Goal: Feedback & Contribution: Contribute content

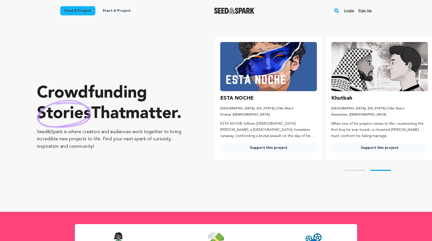
click at [348, 13] on link "Login" at bounding box center [349, 11] width 10 height 8
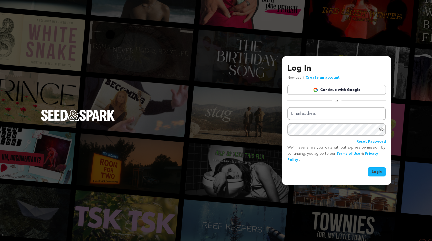
click at [341, 93] on link "Continue with Google" at bounding box center [336, 90] width 98 height 10
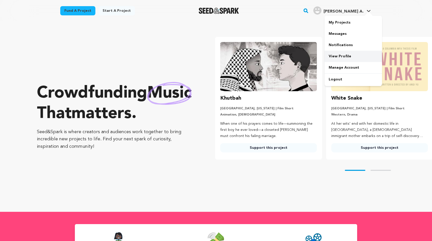
click at [344, 55] on link "View Profile" at bounding box center [353, 56] width 57 height 11
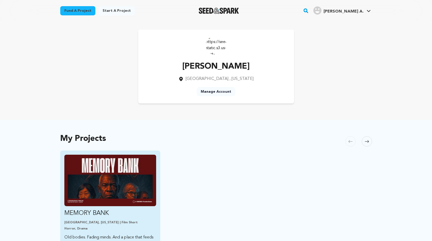
click at [147, 163] on img "Fund MEMORY BANK" at bounding box center [110, 181] width 92 height 52
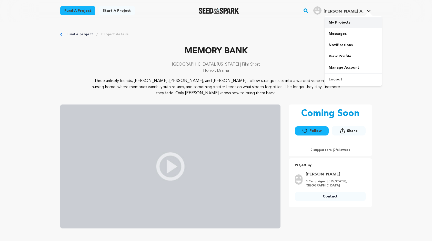
click at [348, 25] on link "My Projects" at bounding box center [353, 22] width 57 height 11
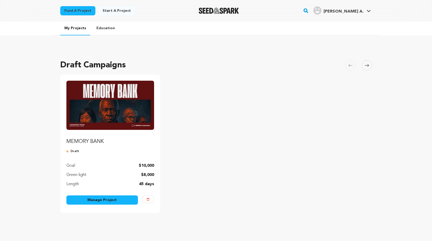
click at [121, 203] on link "Manage Project" at bounding box center [102, 200] width 72 height 9
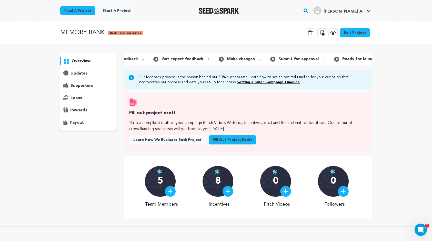
scroll to position [0, 112]
click at [352, 34] on link "Edit Project" at bounding box center [355, 32] width 30 height 9
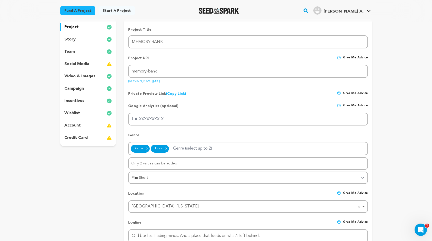
scroll to position [50, 0]
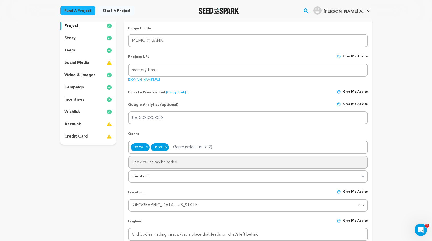
click at [87, 40] on div "story" at bounding box center [88, 38] width 56 height 8
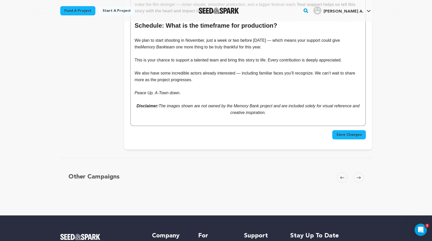
scroll to position [1912, 0]
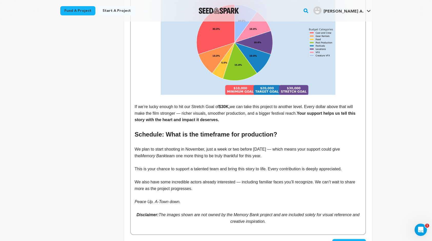
click at [188, 199] on p "Peace Up. A-Town down." at bounding box center [248, 202] width 227 height 7
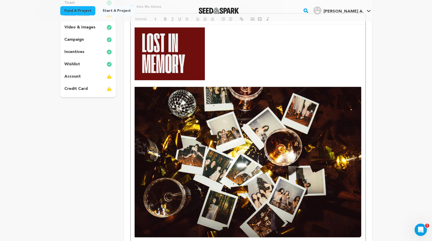
scroll to position [0, 0]
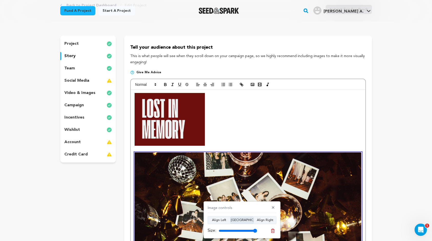
scroll to position [36, 0]
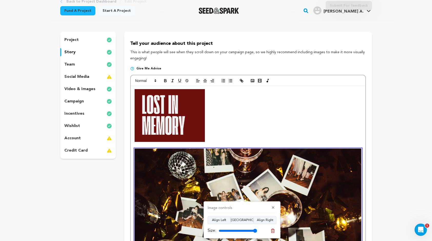
click at [269, 138] on p "To enrich screen reader interactions, please activate Accessibility in Grammarl…" at bounding box center [248, 115] width 227 height 53
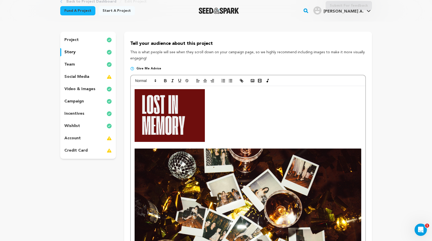
scroll to position [41, 0]
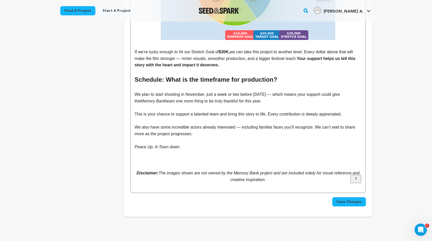
scroll to position [1959, 0]
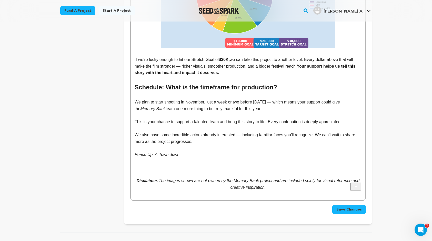
click at [153, 171] on p "To enrich screen reader interactions, please activate Accessibility in Grammarl…" at bounding box center [248, 174] width 227 height 7
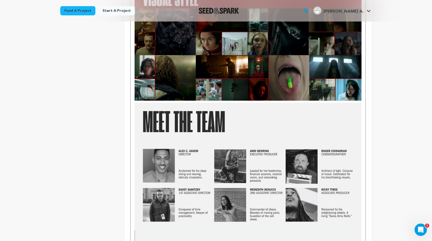
scroll to position [1177, 0]
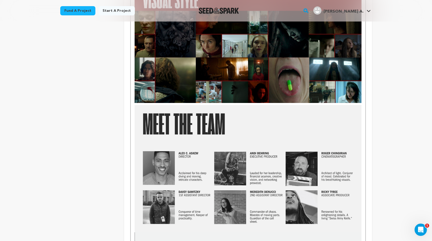
click at [213, 108] on img "To enrich screen reader interactions, please activate Accessibility in Grammarl…" at bounding box center [248, 168] width 227 height 127
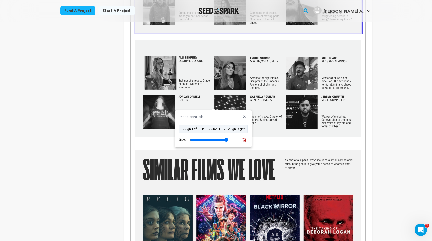
scroll to position [1398, 0]
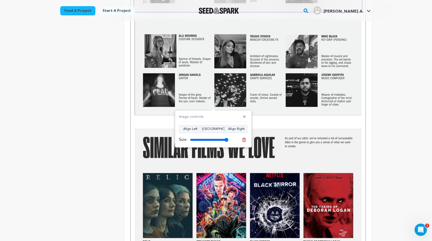
click at [266, 115] on p "﻿﻿﻿ ﻿" at bounding box center [248, 118] width 227 height 7
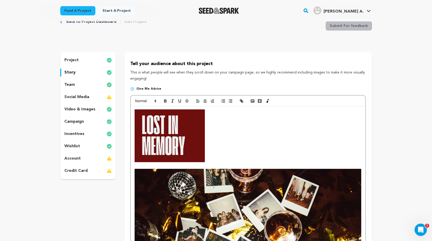
scroll to position [0, 0]
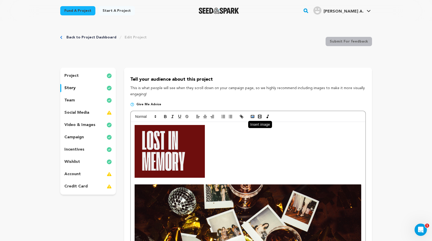
click at [253, 116] on rect "button" at bounding box center [252, 116] width 3 height 3
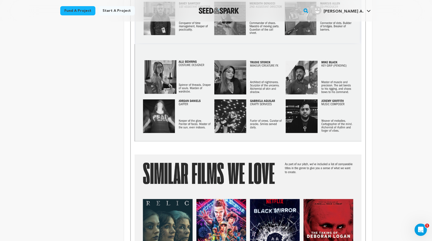
scroll to position [1371, 0]
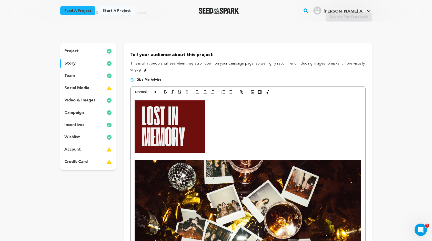
scroll to position [0, 0]
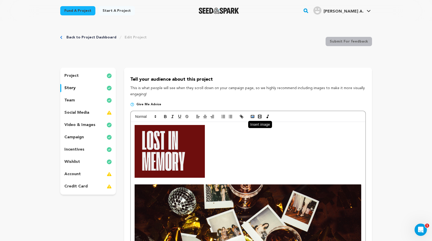
click at [251, 118] on rect "button" at bounding box center [252, 116] width 3 height 3
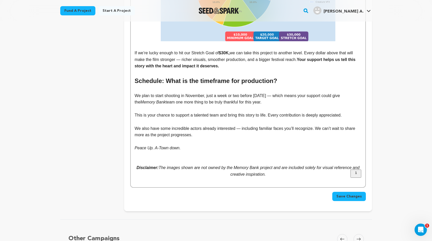
scroll to position [2039, 0]
click at [346, 194] on span "Save Changes" at bounding box center [348, 196] width 25 height 5
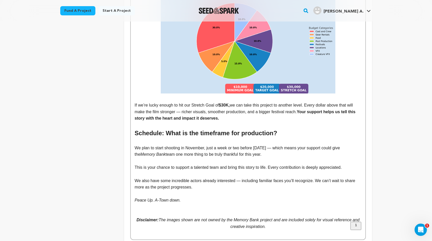
scroll to position [1987, 0]
click at [191, 204] on p "To enrich screen reader interactions, please activate Accessibility in Grammarl…" at bounding box center [248, 207] width 227 height 7
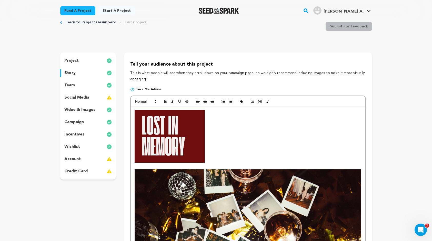
scroll to position [0, 0]
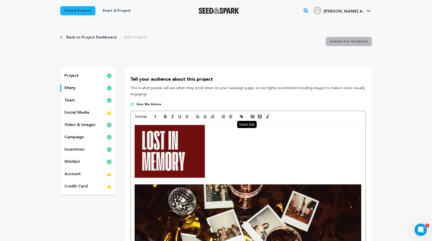
click at [244, 115] on icon "button" at bounding box center [241, 116] width 5 height 5
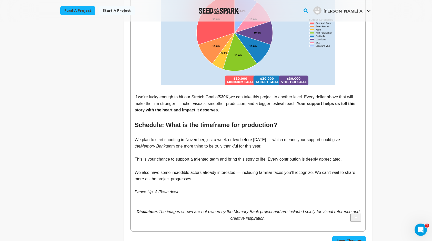
scroll to position [1973, 0]
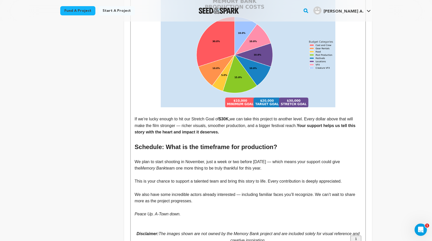
click at [223, 218] on p "To enrich screen reader interactions, please activate Accessibility in Grammarl…" at bounding box center [248, 221] width 227 height 7
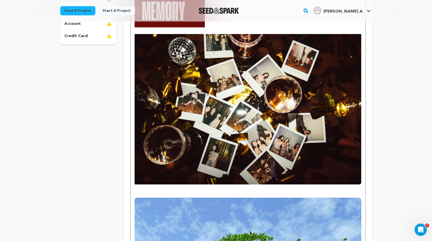
scroll to position [0, 0]
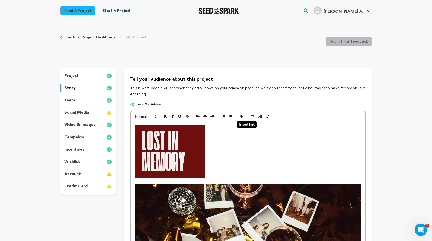
click at [243, 116] on icon "button" at bounding box center [241, 116] width 5 height 5
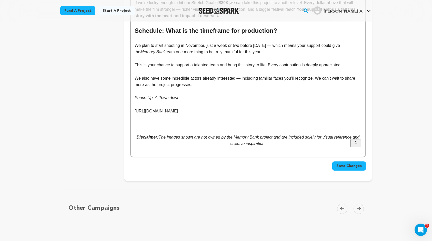
scroll to position [2079, 0]
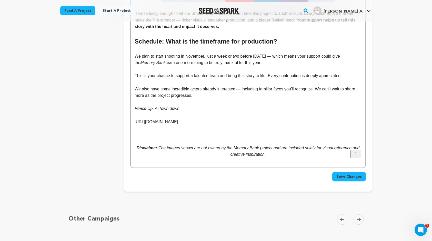
drag, startPoint x: 198, startPoint y: 116, endPoint x: 113, endPoint y: 117, distance: 85.1
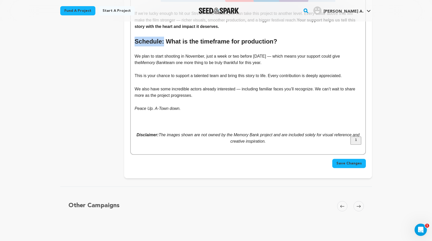
drag, startPoint x: 135, startPoint y: 35, endPoint x: 163, endPoint y: 35, distance: 27.4
click at [163, 37] on h2 "Schedule: What is the timeframe for production?" at bounding box center [248, 42] width 227 height 10
copy h2 "Schedule:"
click at [147, 125] on p "To enrich screen reader interactions, please activate Accessibility in Grammarl…" at bounding box center [248, 128] width 227 height 7
click at [147, 119] on p "To enrich screen reader interactions, please activate Accessibility in Grammarl…" at bounding box center [248, 122] width 227 height 7
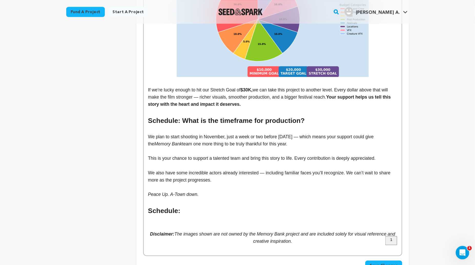
scroll to position [2002, 0]
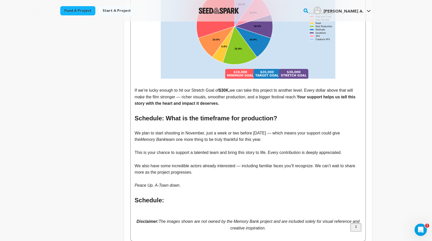
click at [144, 196] on h2 "Schedule:" at bounding box center [248, 201] width 227 height 10
drag, startPoint x: 134, startPoint y: 195, endPoint x: 249, endPoint y: 194, distance: 115.1
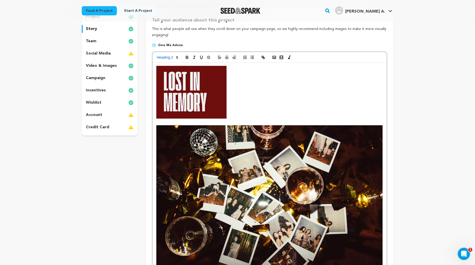
scroll to position [0, 0]
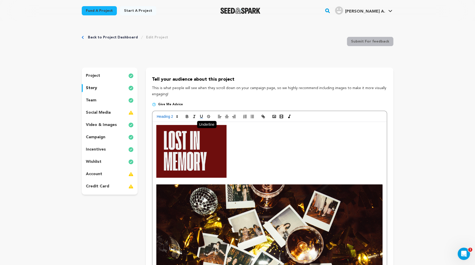
click at [202, 118] on icon "button" at bounding box center [201, 116] width 5 height 5
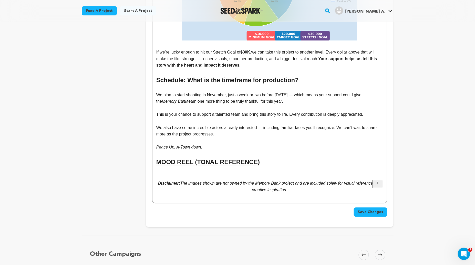
scroll to position [2057, 0]
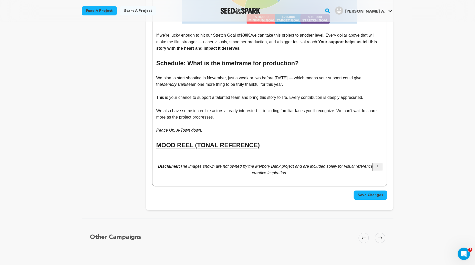
click at [274, 141] on h2 "MOOD REEL (TONAL REFERENCE)" at bounding box center [269, 146] width 227 height 10
click at [258, 141] on h2 "MOOD REEL (TONAL REFERENCE)" at bounding box center [269, 146] width 227 height 10
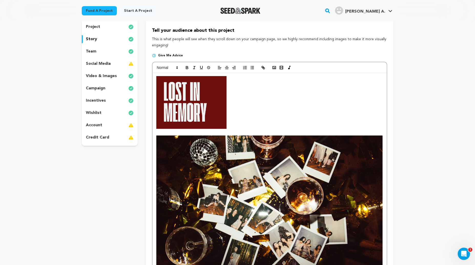
scroll to position [0, 0]
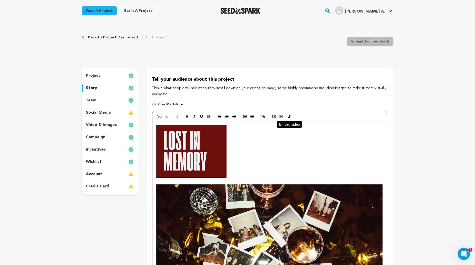
click at [282, 118] on icon "button" at bounding box center [281, 116] width 5 height 5
click at [282, 117] on rect "button" at bounding box center [282, 116] width 2 height 1
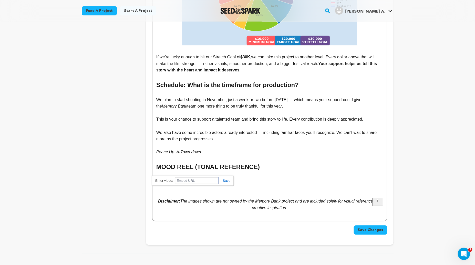
scroll to position [2115, 0]
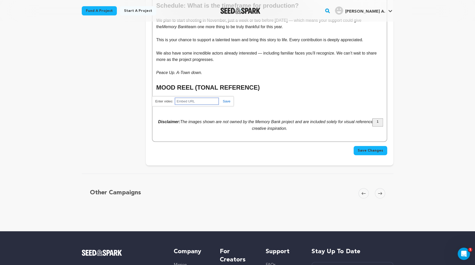
click at [211, 101] on input "text" at bounding box center [197, 101] width 44 height 7
paste input "<iframe width="560" height="315" src="https://www.youtube.com/embed/mU9umGjZUlk…"
type input "<iframe width="560" height="315" src="https://www.youtube.com/embed/mU9umGjZUlk…"
click at [225, 101] on link at bounding box center [225, 101] width 12 height 4
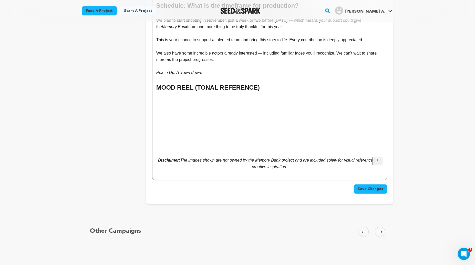
click at [364, 187] on span "Save Changes" at bounding box center [370, 189] width 25 height 5
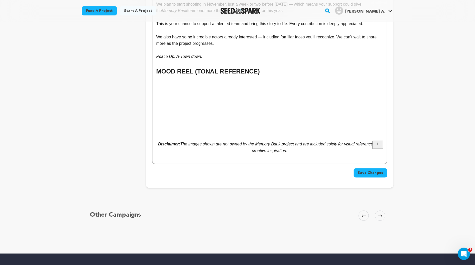
scroll to position [2143, 0]
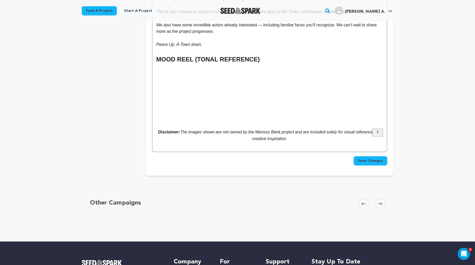
click at [378, 156] on button "Save Changes" at bounding box center [371, 160] width 34 height 9
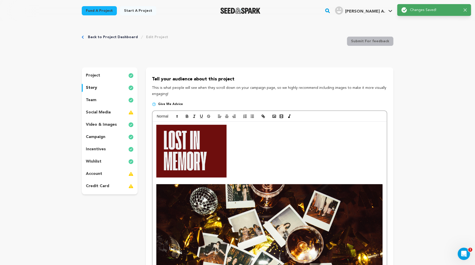
scroll to position [0, 0]
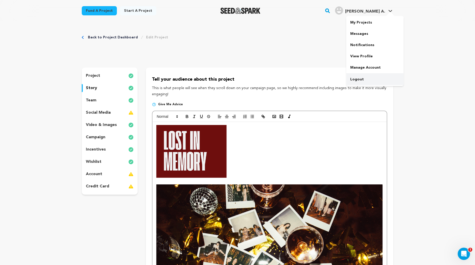
click at [361, 76] on link "Logout" at bounding box center [374, 79] width 57 height 11
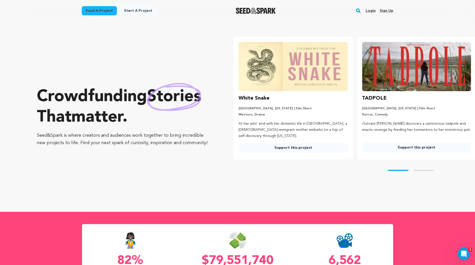
click at [371, 10] on link "Login" at bounding box center [371, 11] width 10 height 8
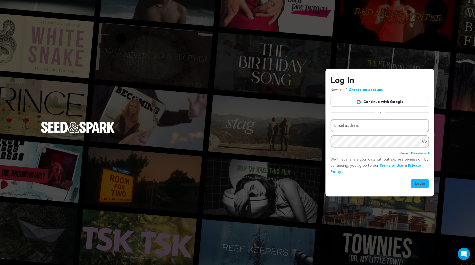
click at [356, 102] on link "Continue with Google" at bounding box center [380, 102] width 98 height 10
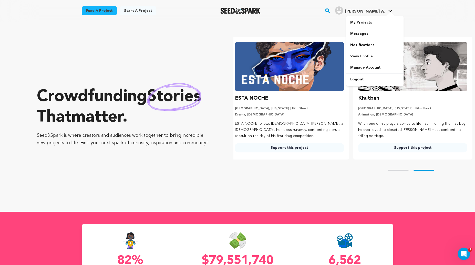
scroll to position [0, 127]
click at [378, 26] on link "My Projects" at bounding box center [374, 22] width 57 height 11
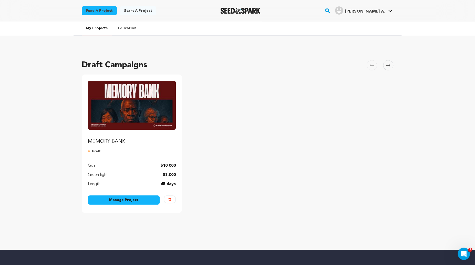
click at [149, 122] on img "Fund MEMORY BANK" at bounding box center [132, 105] width 88 height 49
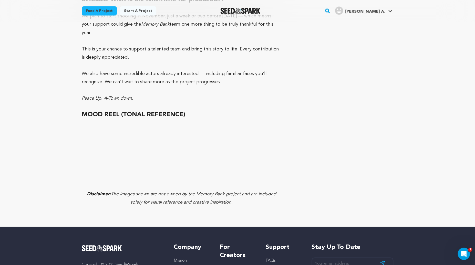
scroll to position [2350, 0]
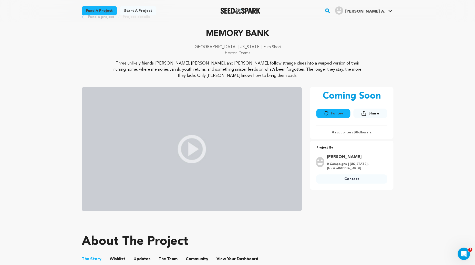
scroll to position [0, 0]
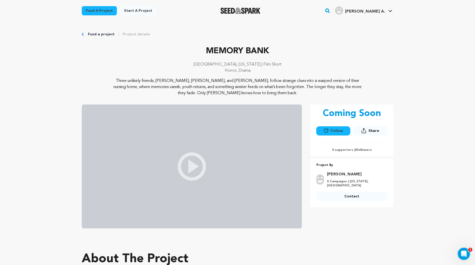
click at [84, 33] on icon "Breadcrumb" at bounding box center [83, 34] width 2 height 3
click at [374, 70] on link "Manage Account" at bounding box center [374, 67] width 57 height 11
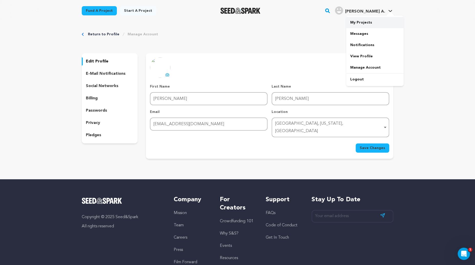
click at [375, 21] on link "My Projects" at bounding box center [374, 22] width 57 height 11
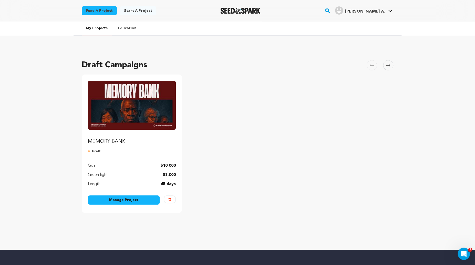
click at [117, 199] on link "Manage Project" at bounding box center [124, 200] width 72 height 9
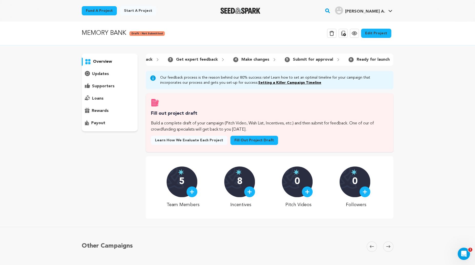
scroll to position [0, 112]
click at [386, 32] on link "Edit Project" at bounding box center [376, 33] width 30 height 9
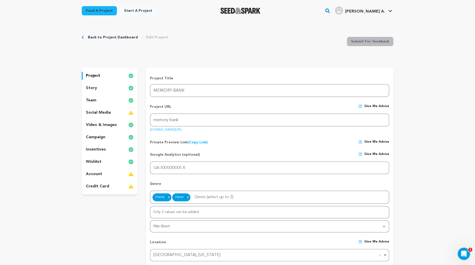
click at [96, 91] on p "story" at bounding box center [91, 88] width 11 height 6
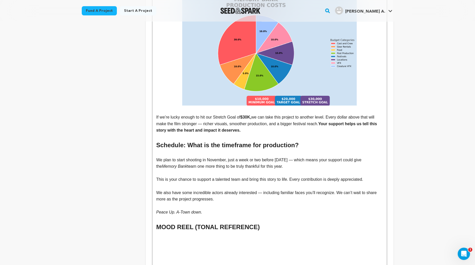
scroll to position [1956, 0]
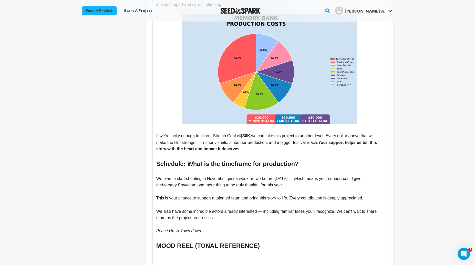
click at [253, 241] on h2 "MOOD REEL (TONAL REFERENCE)" at bounding box center [269, 246] width 227 height 10
click at [260, 241] on h2 "MOOD REEL (TONAL REFERENCE)" at bounding box center [269, 246] width 227 height 10
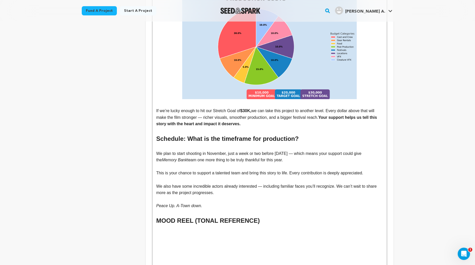
scroll to position [1995, 0]
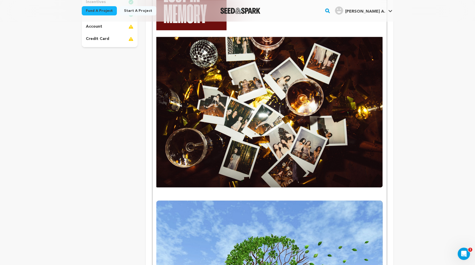
scroll to position [0, 0]
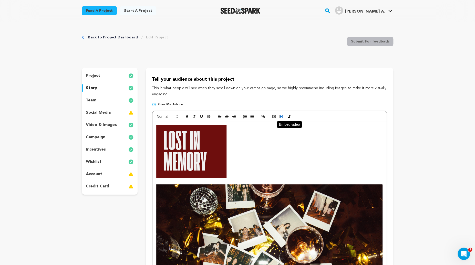
click at [282, 117] on rect "button" at bounding box center [282, 116] width 0 height 3
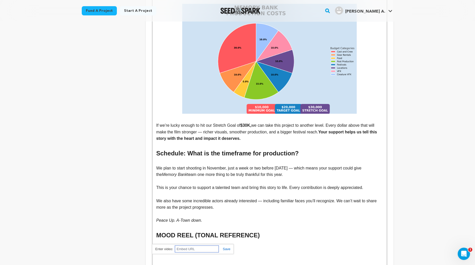
scroll to position [2083, 0]
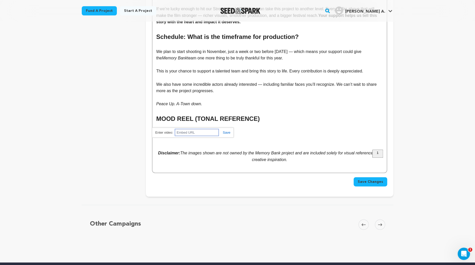
paste input "<iframe width="560" height="315" src="https://www.youtube.com/embed/mU9umGjZUlk…"
click at [224, 133] on link at bounding box center [225, 133] width 12 height 4
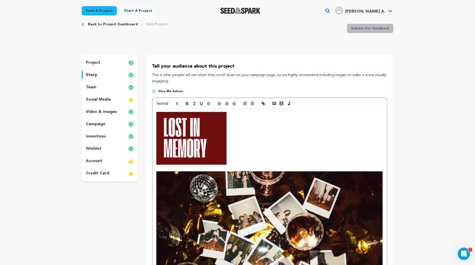
scroll to position [0, 0]
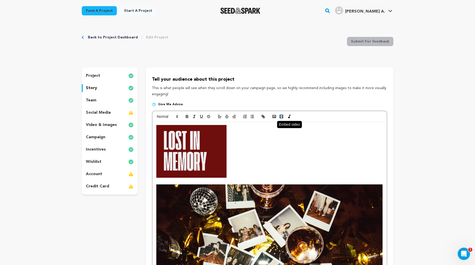
click at [281, 116] on icon "button" at bounding box center [281, 116] width 5 height 5
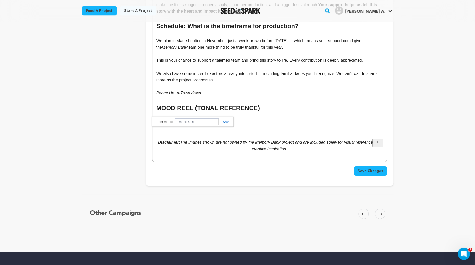
scroll to position [2047, 0]
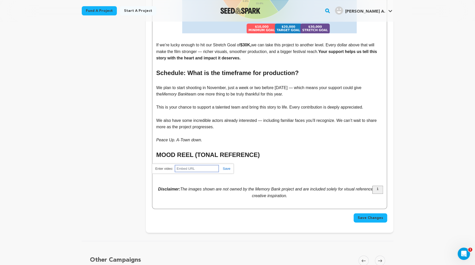
click at [191, 167] on input "text" at bounding box center [197, 168] width 44 height 7
paste input "https://www.youtube.com/watch?v=mU9umGjZUlk"
click at [225, 168] on link at bounding box center [225, 169] width 12 height 4
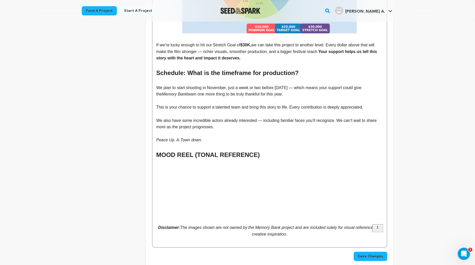
click at [248, 160] on p "To enrich screen reader interactions, please activate Accessibility in Grammarl…" at bounding box center [269, 163] width 227 height 7
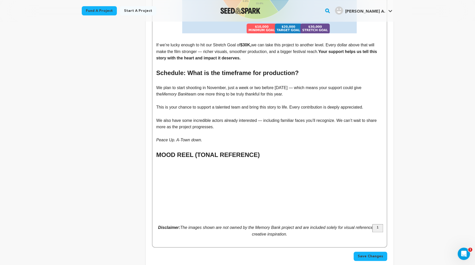
drag, startPoint x: 250, startPoint y: 184, endPoint x: 196, endPoint y: 173, distance: 55.5
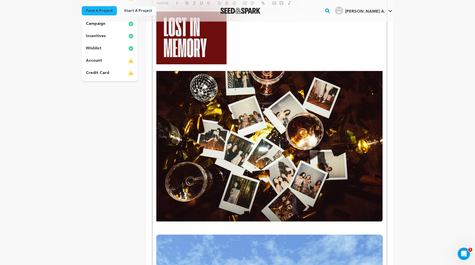
scroll to position [0, 0]
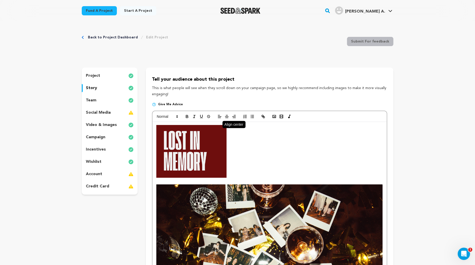
click at [225, 116] on icon "button" at bounding box center [227, 116] width 5 height 5
click at [282, 118] on icon "button" at bounding box center [281, 116] width 5 height 5
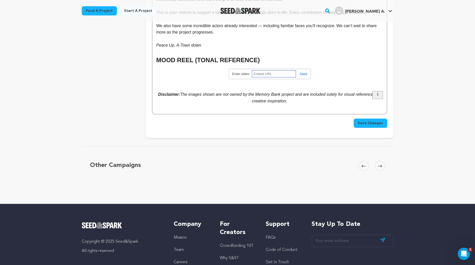
scroll to position [2144, 0]
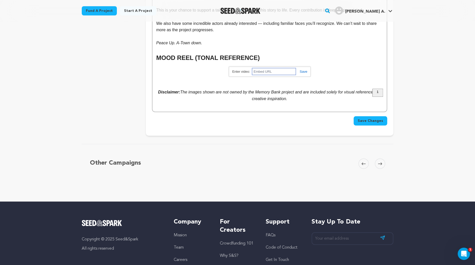
paste input "https://youtu.be/mU9umGjZUlk?si=0i-FK4Bt16eORp-x"
type input "https://youtu.be/mU9umGjZUlk?si=0i-FK4Bt16eORp-x"
click at [304, 72] on link at bounding box center [302, 72] width 12 height 4
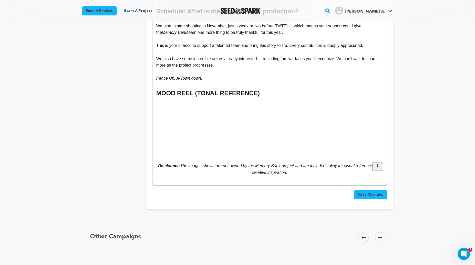
scroll to position [2106, 0]
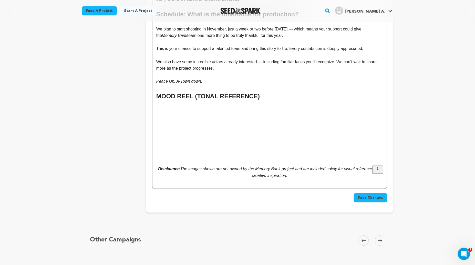
click at [261, 92] on h2 "MOOD REEL (TONAL REFERENCE)" at bounding box center [269, 97] width 227 height 10
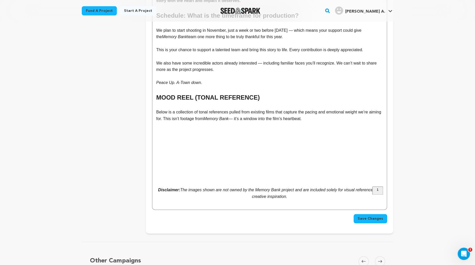
scroll to position [2107, 0]
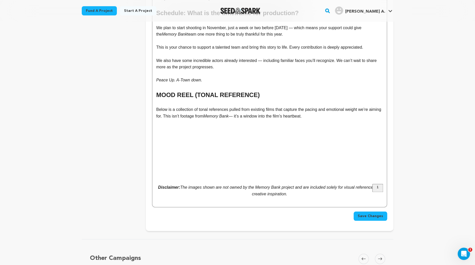
click at [202, 100] on p "To enrich screen reader interactions, please activate Accessibility in Grammarl…" at bounding box center [269, 103] width 227 height 7
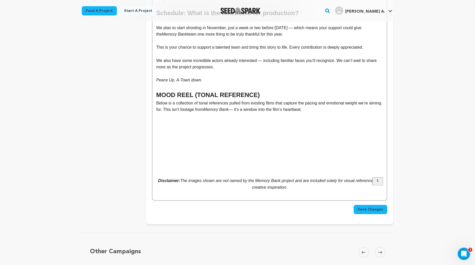
click at [199, 165] on p "To enrich screen reader interactions, please activate Accessibility in Grammarl…" at bounding box center [269, 168] width 227 height 7
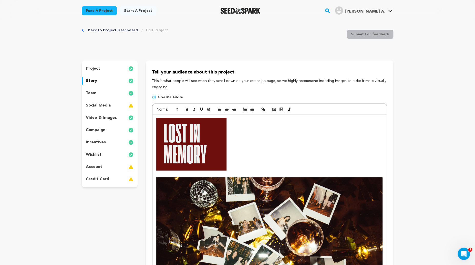
scroll to position [0, 0]
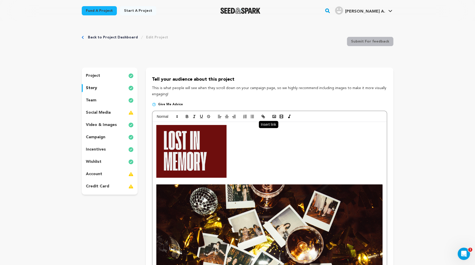
click at [263, 119] on icon "button" at bounding box center [263, 116] width 5 height 5
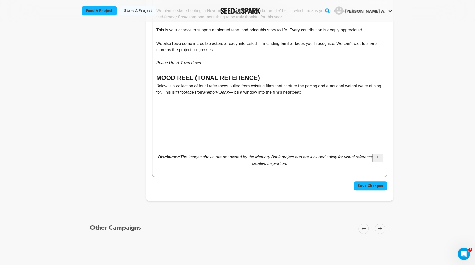
scroll to position [2132, 0]
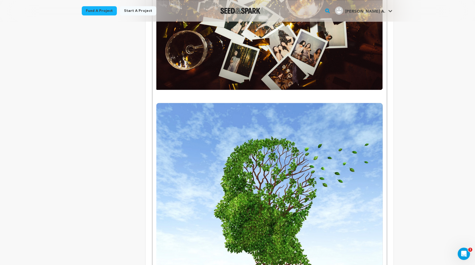
scroll to position [0, 0]
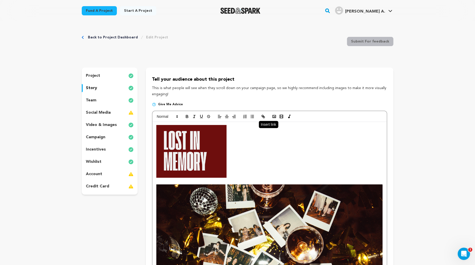
click at [264, 115] on icon "button" at bounding box center [263, 116] width 5 height 5
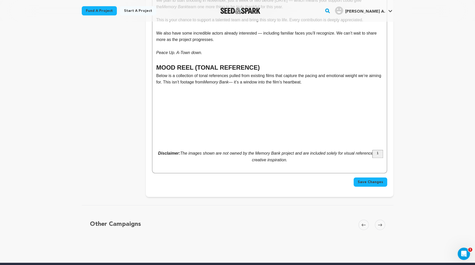
scroll to position [2122, 0]
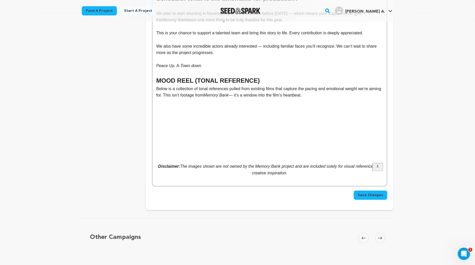
click at [256, 150] on p "To enrich screen reader interactions, please activate Accessibility in Grammarl…" at bounding box center [269, 153] width 227 height 7
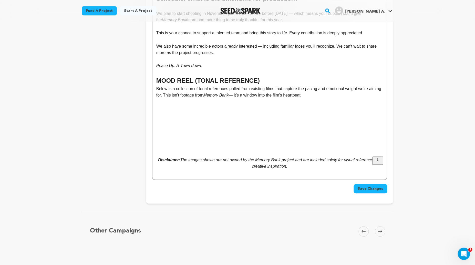
click at [252, 86] on p "Below is a collection of tonal references pulled from existing films that captu…" at bounding box center [269, 92] width 227 height 13
click at [243, 144] on p "To enrich screen reader interactions, please activate Accessibility in Grammarl…" at bounding box center [269, 147] width 227 height 7
click at [243, 150] on p "To enrich screen reader interactions, please activate Accessibility in Grammarl…" at bounding box center [269, 153] width 227 height 7
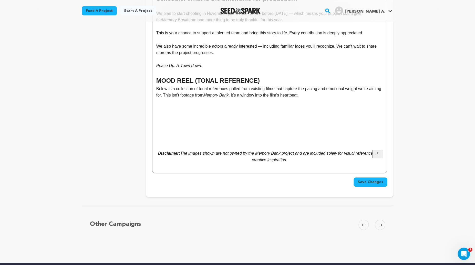
click at [372, 178] on button "Save Changes" at bounding box center [371, 182] width 34 height 9
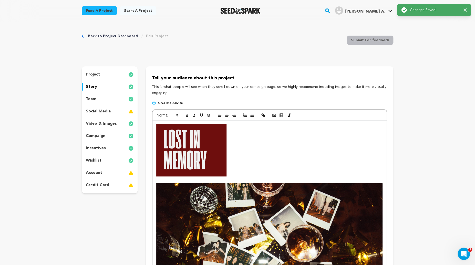
scroll to position [0, 0]
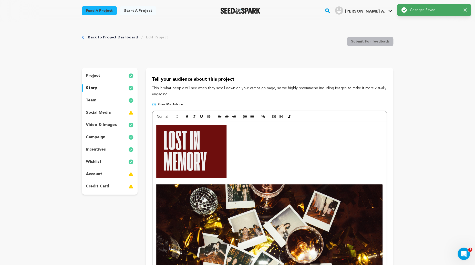
click at [108, 75] on div "project" at bounding box center [110, 76] width 56 height 8
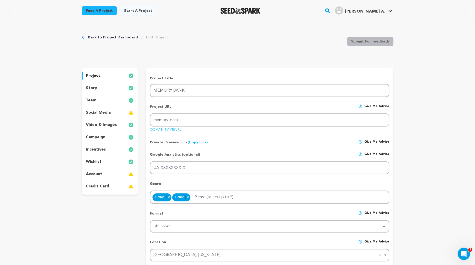
click at [105, 88] on div "story" at bounding box center [110, 88] width 56 height 8
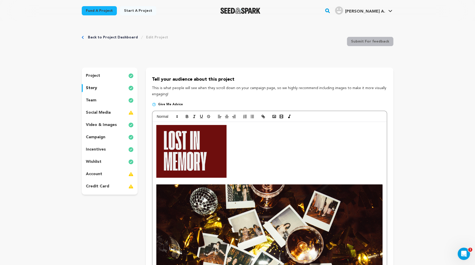
click at [101, 101] on div "team" at bounding box center [110, 100] width 56 height 8
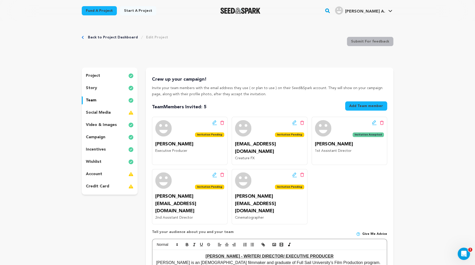
click at [373, 123] on icon at bounding box center [374, 122] width 5 height 5
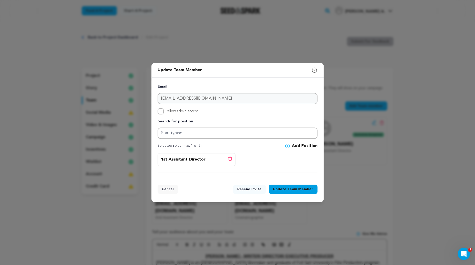
click at [315, 71] on icon "button" at bounding box center [314, 70] width 5 height 5
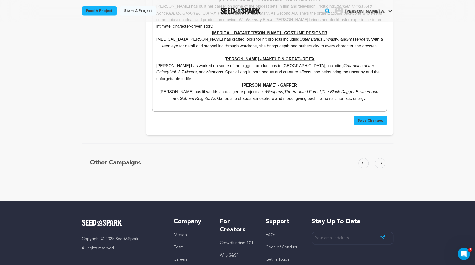
scroll to position [438, 0]
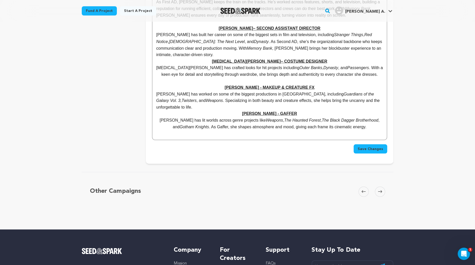
click at [365, 144] on button "Save Changes" at bounding box center [371, 148] width 34 height 9
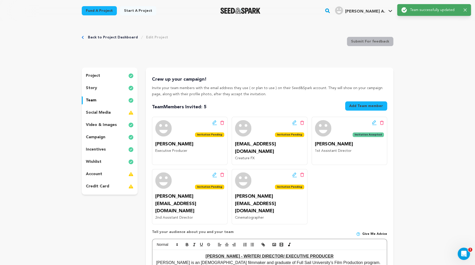
scroll to position [0, 0]
click at [103, 138] on p "campaign" at bounding box center [95, 137] width 19 height 6
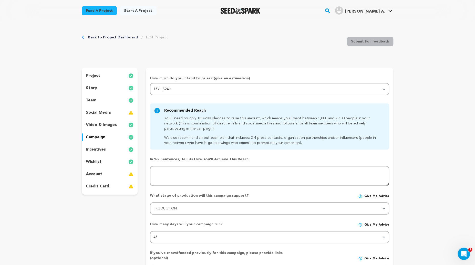
click at [103, 78] on div "project" at bounding box center [110, 76] width 56 height 8
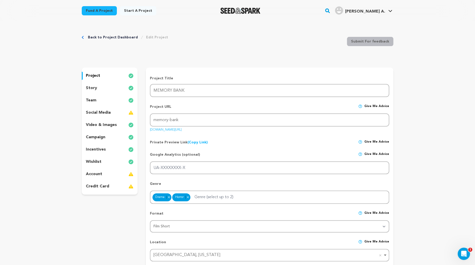
click at [100, 87] on div "story" at bounding box center [110, 88] width 56 height 8
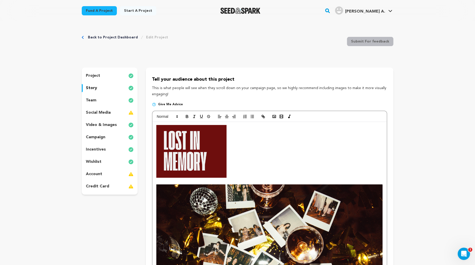
click at [101, 102] on div "team" at bounding box center [110, 100] width 56 height 8
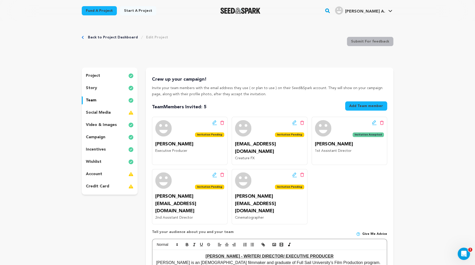
click at [115, 127] on p "video & images" at bounding box center [101, 125] width 31 height 6
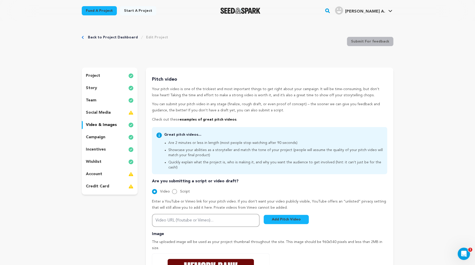
click at [111, 134] on div "campaign" at bounding box center [110, 137] width 56 height 8
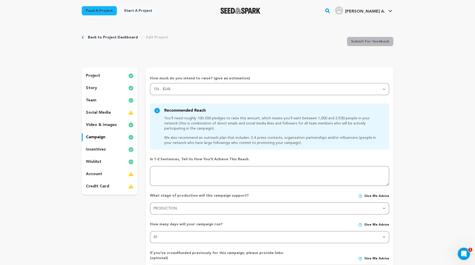
click at [107, 150] on div "incentives" at bounding box center [110, 150] width 56 height 8
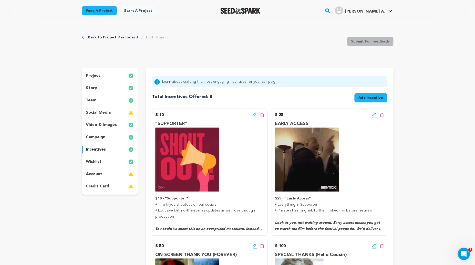
click at [107, 78] on div "project" at bounding box center [110, 76] width 56 height 8
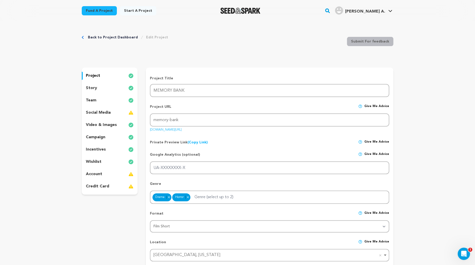
click at [171, 129] on link "seedandspark.com/fund/memory-bank" at bounding box center [166, 128] width 32 height 5
